Goal: Use online tool/utility: Utilize a website feature to perform a specific function

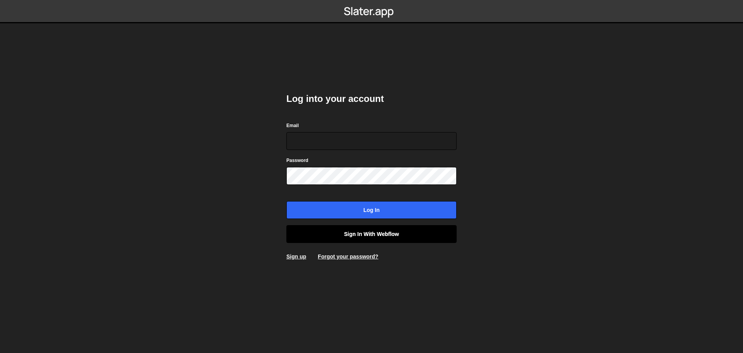
click at [361, 234] on link "Sign in with Webflow" at bounding box center [371, 234] width 170 height 18
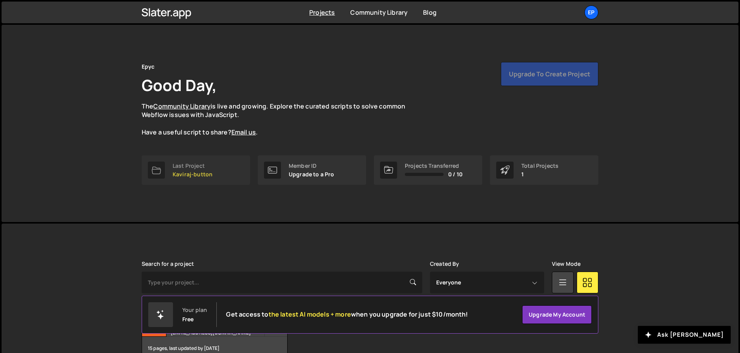
click at [195, 170] on div "Last Project Kaviraj-button" at bounding box center [193, 170] width 40 height 15
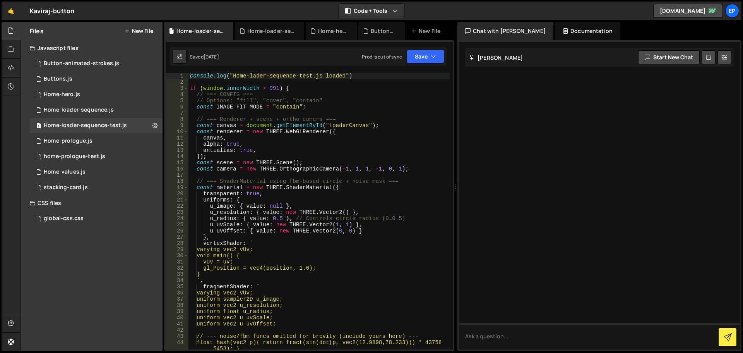
type textarea "antialias: true,"
click at [250, 149] on div "console . log ( "Home-lader-sequence-test.js loaded" ) if ( window . innerWidth…" at bounding box center [319, 217] width 261 height 289
click at [69, 63] on div "Button-animated-strokes.js" at bounding box center [81, 63] width 75 height 7
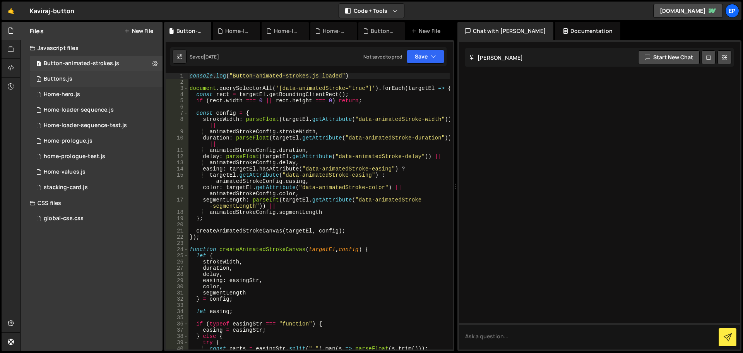
click at [71, 77] on div "1 Buttons.js 0" at bounding box center [96, 78] width 133 height 15
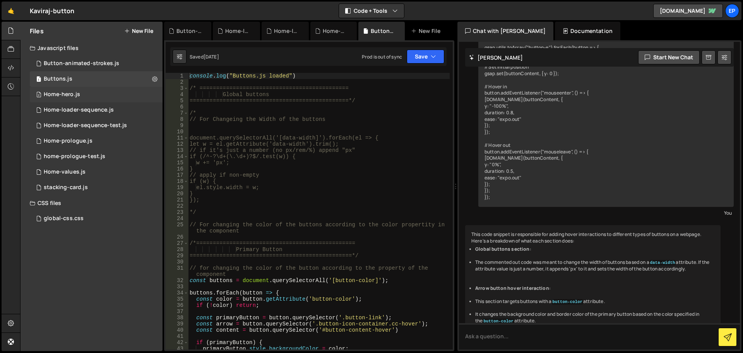
scroll to position [675, 0]
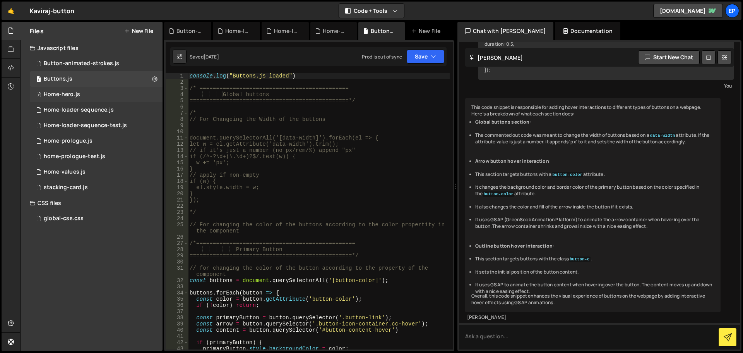
click at [82, 98] on div "2 Home-hero.js 0" at bounding box center [96, 94] width 133 height 15
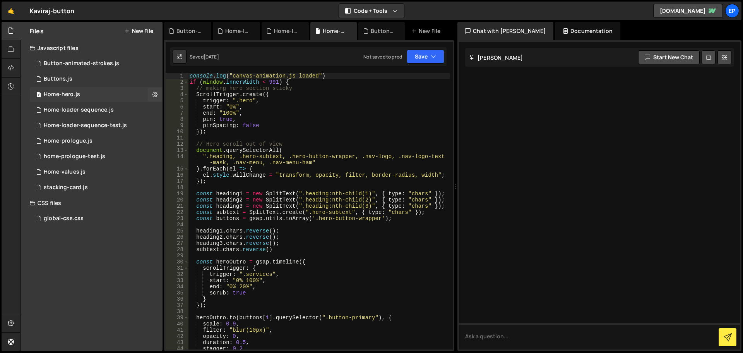
scroll to position [0, 0]
click at [263, 82] on div "console . log ( "canvas-animation.js loaded" ) if ( window . innerWidth < 991 )…" at bounding box center [319, 217] width 262 height 289
click at [80, 112] on div "Home-loader-sequence.js" at bounding box center [79, 109] width 70 height 7
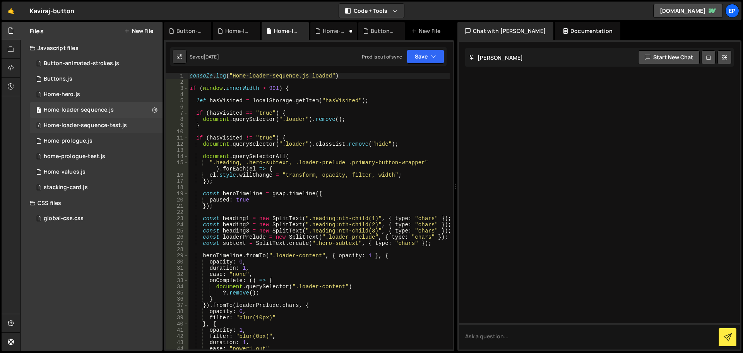
click at [96, 123] on div "Home-loader-sequence-test.js" at bounding box center [85, 125] width 83 height 7
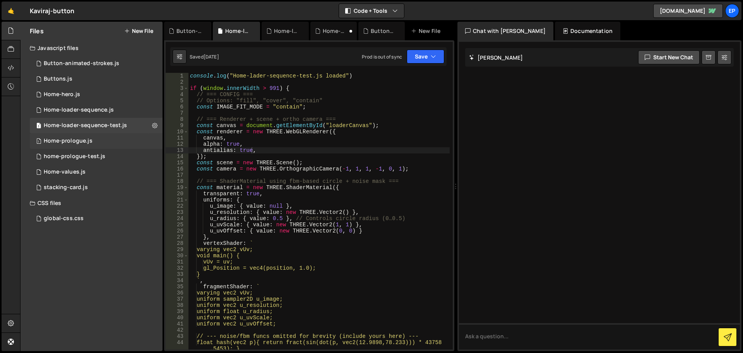
click at [88, 140] on div "Home-prologue.js" at bounding box center [68, 140] width 49 height 7
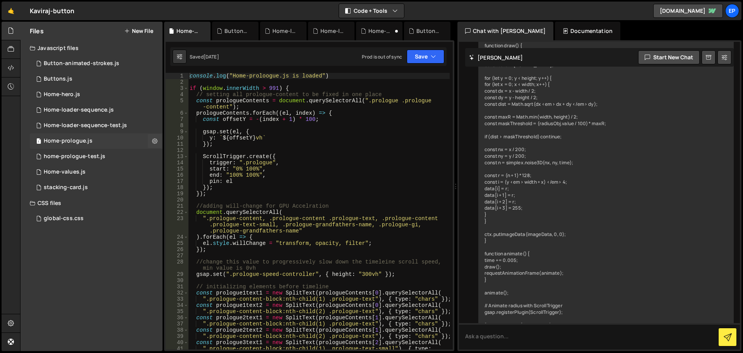
scroll to position [533, 0]
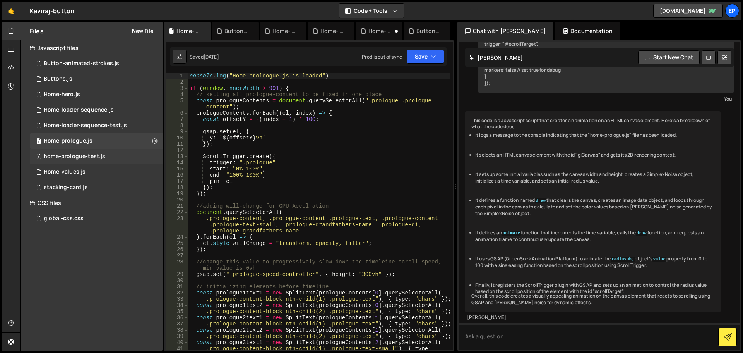
click at [90, 154] on div "home-prologue-test.js" at bounding box center [75, 156] width 62 height 7
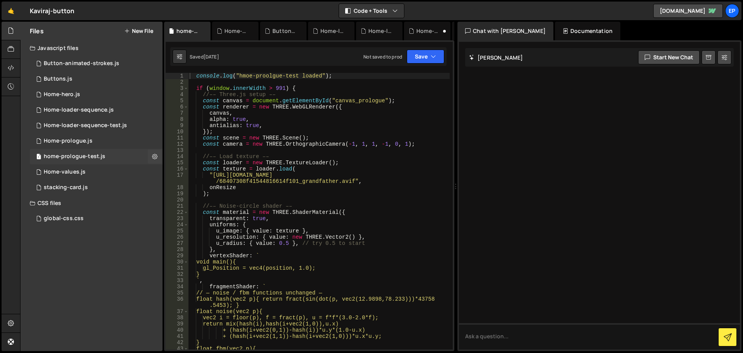
scroll to position [0, 0]
click at [86, 172] on div "2 Home-values.js 0" at bounding box center [96, 171] width 133 height 15
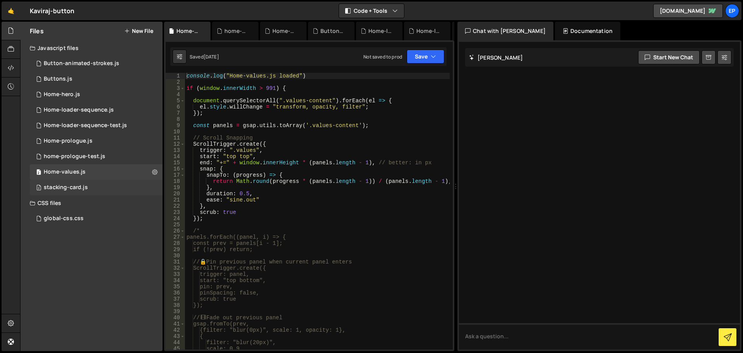
click at [87, 184] on div "2 stacking-card.js 0" at bounding box center [96, 187] width 133 height 15
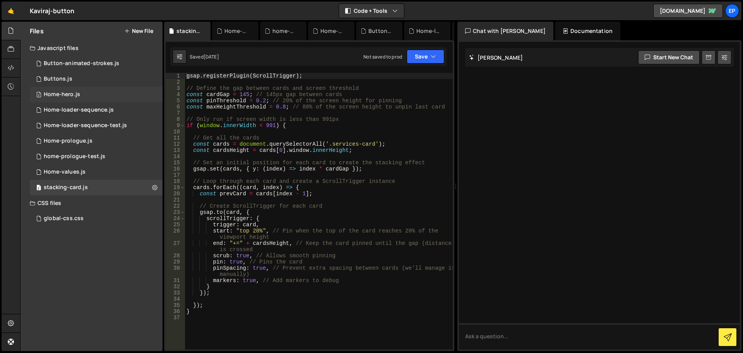
click at [73, 100] on div "2 Home-hero.js 0" at bounding box center [96, 94] width 133 height 15
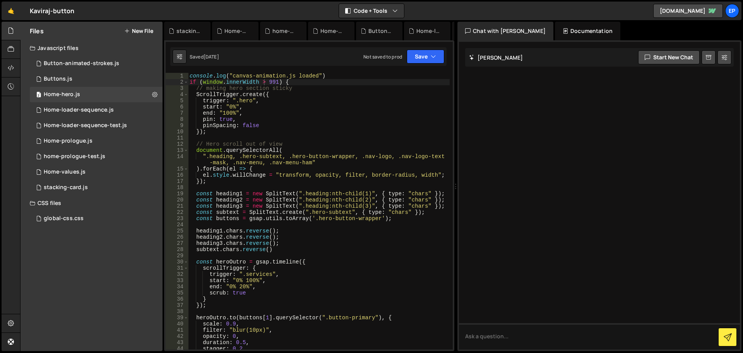
type textarea "pinSpacing: false"
click at [354, 123] on div "console . log ( "canvas-animation.js loaded" ) if ( window . innerWidth > 991 )…" at bounding box center [319, 217] width 262 height 289
click at [100, 106] on div "Home-loader-sequence.js" at bounding box center [79, 109] width 70 height 7
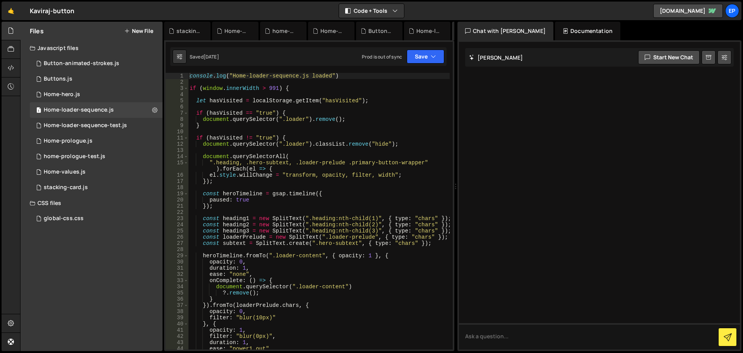
type textarea "}"
click at [281, 126] on div "console . log ( "Home-loader-sequence.js loaded" ) if ( window . innerWidth > 9…" at bounding box center [319, 217] width 262 height 289
click at [82, 123] on div "Home-loader-sequence-test.js" at bounding box center [85, 125] width 83 height 7
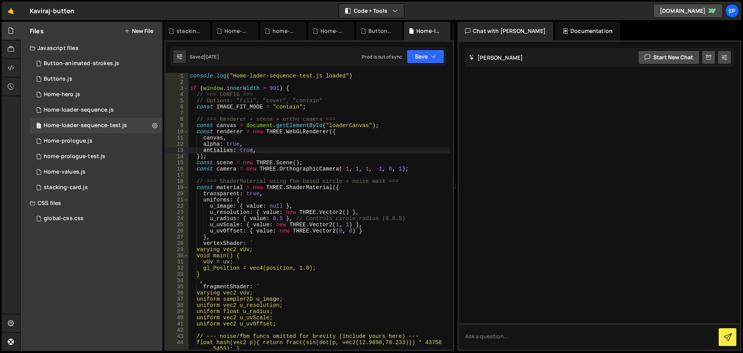
type textarea "canvas,"
click at [290, 136] on div "console . log ( "Home-lader-sequence-test.js loaded" ) if ( window . innerWidth…" at bounding box center [319, 217] width 261 height 289
click at [74, 156] on div "home-prologue-test.js" at bounding box center [75, 156] width 62 height 7
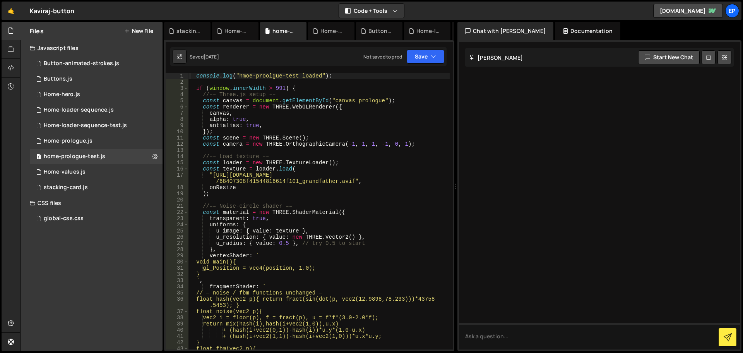
type textarea "//–– Load texture ––"
click at [298, 156] on div "console . log ( "hmoe-proolgue-test loaded" ) ; if ( window . innerWidth > 991 …" at bounding box center [319, 217] width 262 height 289
click at [85, 174] on div "2 Home-values.js 0" at bounding box center [96, 171] width 133 height 15
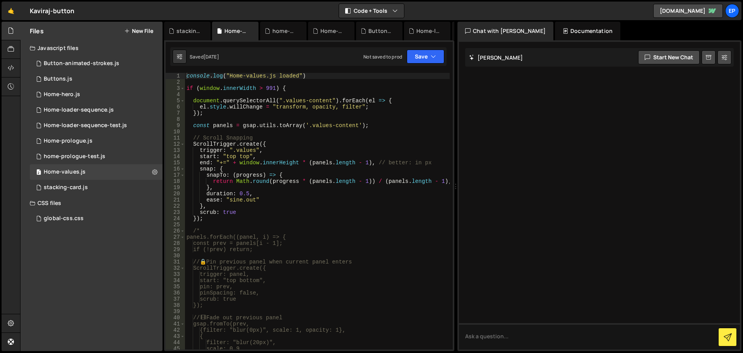
type textarea "end: "+=" + window.innerHeight * (panels.length - 1), // better: in px"
click at [313, 164] on div "console . log ( "Home-values.js loaded" ) if ( window . innerWidth > 991 ) { do…" at bounding box center [317, 217] width 265 height 289
click at [76, 92] on div "Home-hero.js" at bounding box center [62, 94] width 36 height 7
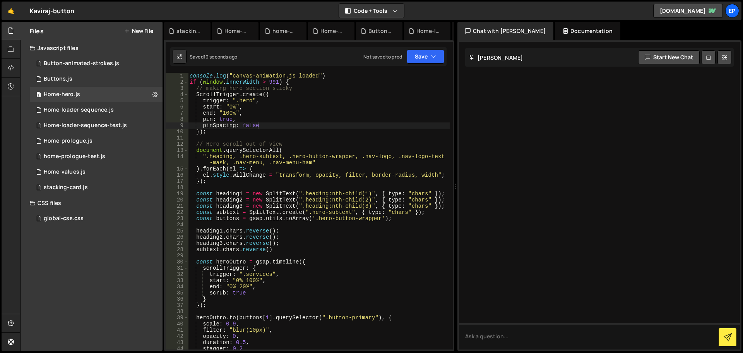
click at [412, 173] on div "console . log ( "canvas-animation.js loaded" ) if ( window . innerWidth > 991 )…" at bounding box center [319, 217] width 262 height 289
click at [70, 82] on div "Buttons.js" at bounding box center [58, 78] width 29 height 7
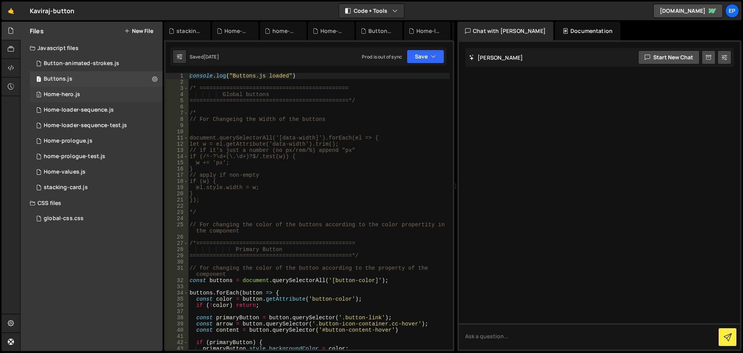
click at [72, 93] on div "Home-hero.js" at bounding box center [62, 94] width 36 height 7
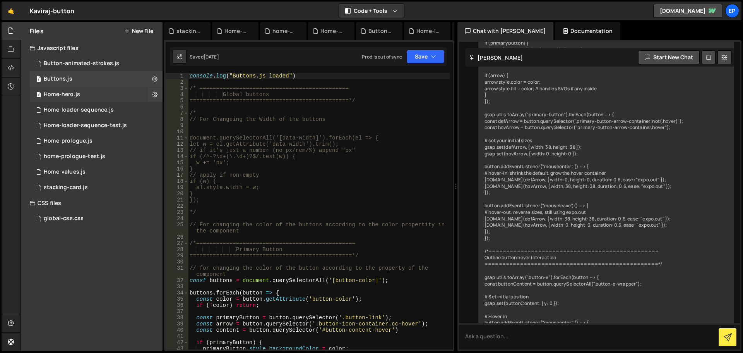
scroll to position [0, 0]
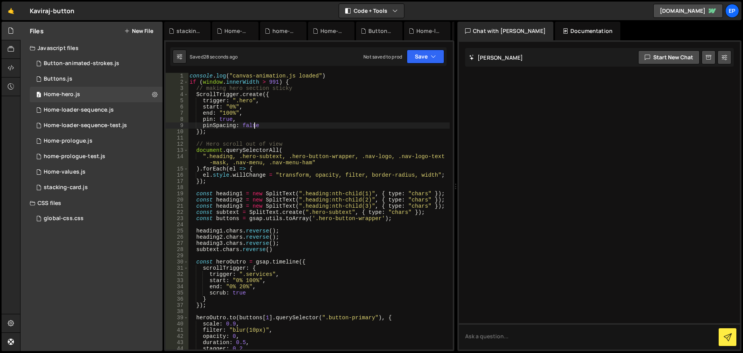
click at [254, 123] on div "console . log ( "canvas-animation.js loaded" ) if ( window . innerWidth > 991 )…" at bounding box center [319, 217] width 262 height 289
click at [287, 130] on div "console . log ( "canvas-animation.js loaded" ) if ( window . innerWidth > 991 )…" at bounding box center [319, 217] width 262 height 289
click at [278, 105] on div "console . log ( "canvas-animation.js loaded" ) if ( window . innerWidth > 991 )…" at bounding box center [319, 217] width 262 height 289
click at [268, 106] on div "console . log ( "canvas-animation.js loaded" ) if ( window . innerWidth > 991 )…" at bounding box center [319, 217] width 262 height 289
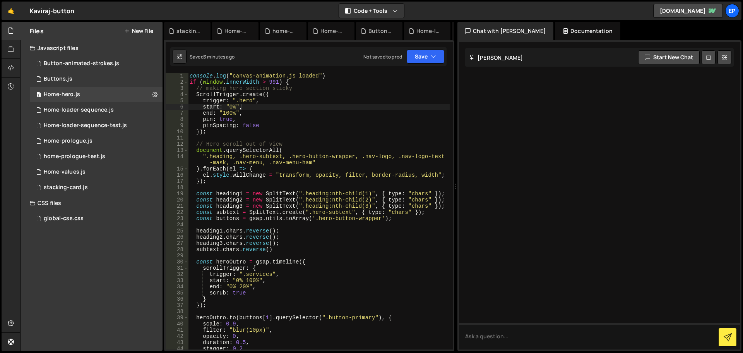
click at [301, 151] on div "console . log ( "canvas-animation.js loaded" ) if ( window . innerWidth > 991 )…" at bounding box center [319, 217] width 262 height 289
type textarea "document.querySelectorAll("
click at [298, 140] on div "console . log ( "canvas-animation.js loaded" ) if ( window . innerWidth > 991 )…" at bounding box center [319, 217] width 262 height 289
click at [304, 129] on div "console . log ( "canvas-animation.js loaded" ) if ( window . innerWidth > 991 )…" at bounding box center [319, 217] width 262 height 289
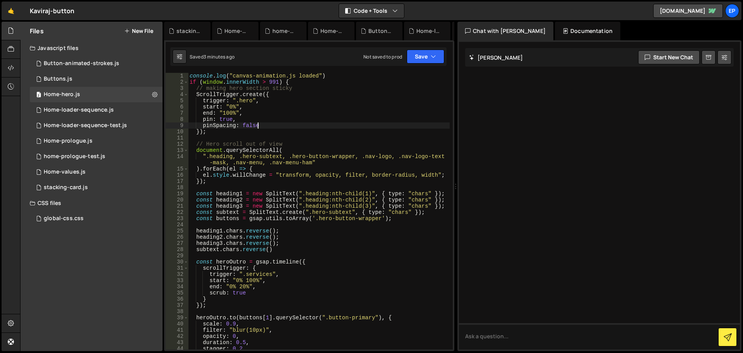
click at [305, 125] on div "console . log ( "canvas-animation.js loaded" ) if ( window . innerWidth > 991 )…" at bounding box center [319, 217] width 262 height 289
click at [304, 117] on div "console . log ( "canvas-animation.js loaded" ) if ( window . innerWidth > 991 )…" at bounding box center [319, 217] width 262 height 289
click at [307, 109] on div "console . log ( "canvas-animation.js loaded" ) if ( window . innerWidth > 991 )…" at bounding box center [319, 217] width 262 height 289
click at [311, 103] on div "console . log ( "canvas-animation.js loaded" ) if ( window . innerWidth > 991 )…" at bounding box center [319, 217] width 262 height 289
click at [287, 105] on div "console . log ( "canvas-animation.js loaded" ) if ( window . innerWidth > 991 )…" at bounding box center [319, 217] width 262 height 289
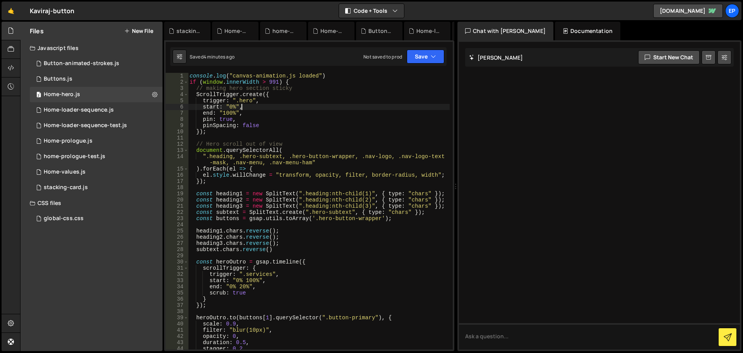
type textarea "start: "0%","
